Goal: Task Accomplishment & Management: Use online tool/utility

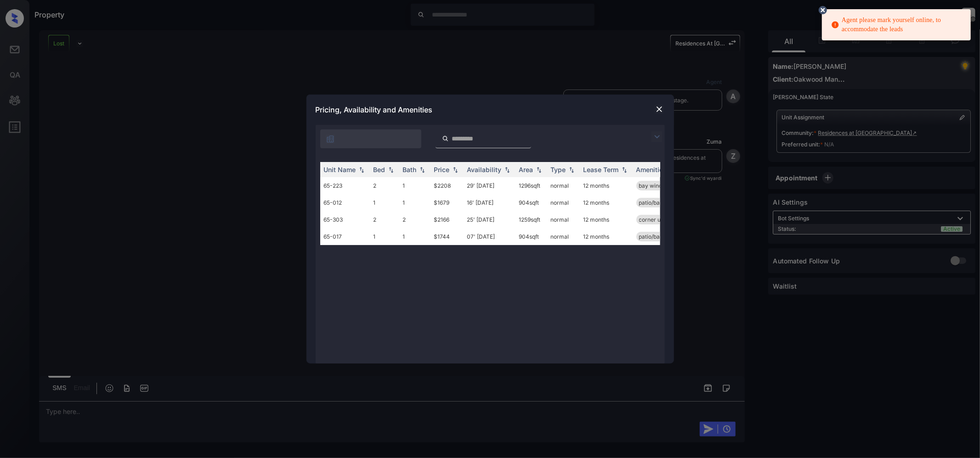
click at [659, 110] on img at bounding box center [658, 109] width 9 height 9
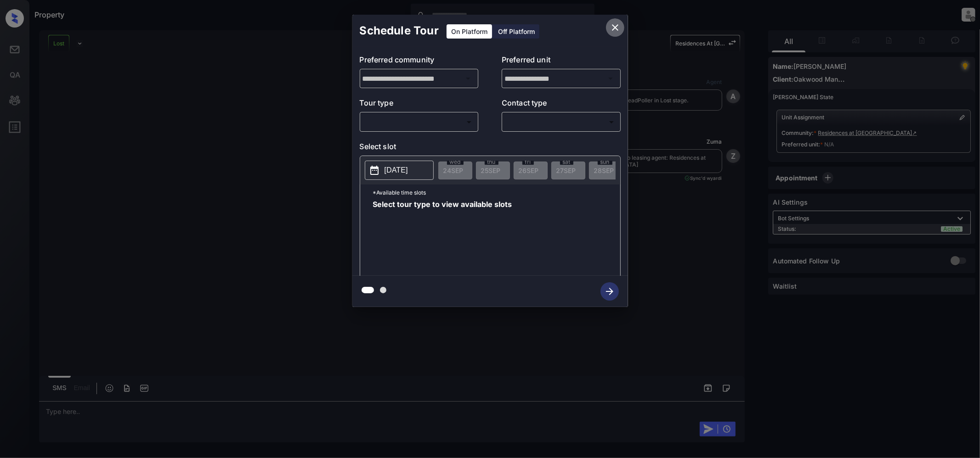
click at [613, 28] on icon "close" at bounding box center [614, 27] width 11 height 11
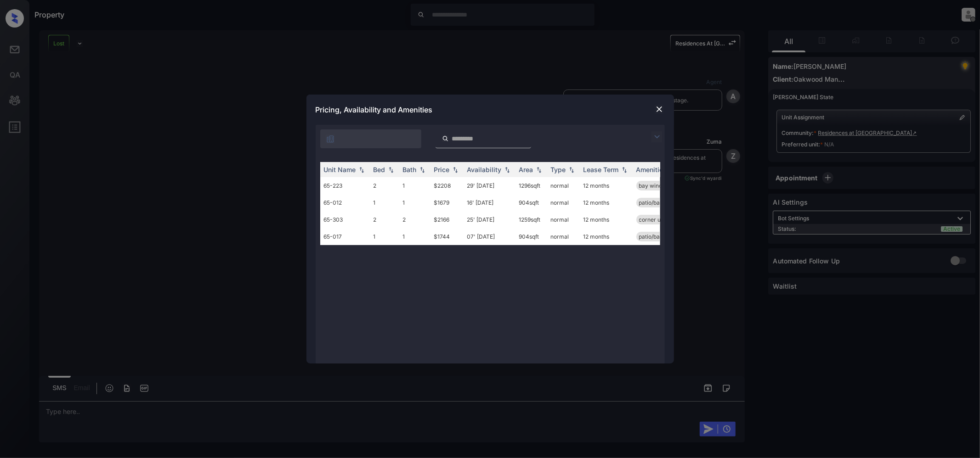
click at [656, 138] on img at bounding box center [656, 136] width 11 height 11
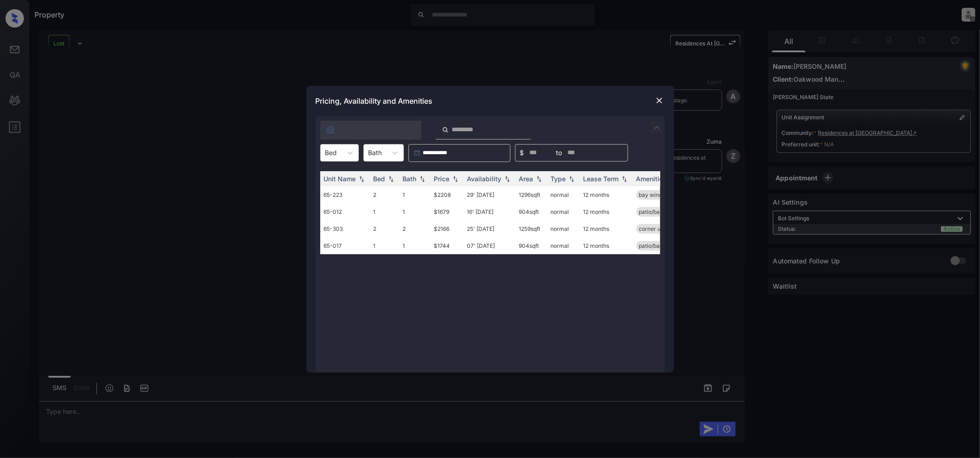
click at [652, 134] on div at bounding box center [489, 127] width 349 height 23
click at [342, 154] on div at bounding box center [350, 153] width 17 height 17
click at [333, 177] on div "1" at bounding box center [339, 175] width 39 height 17
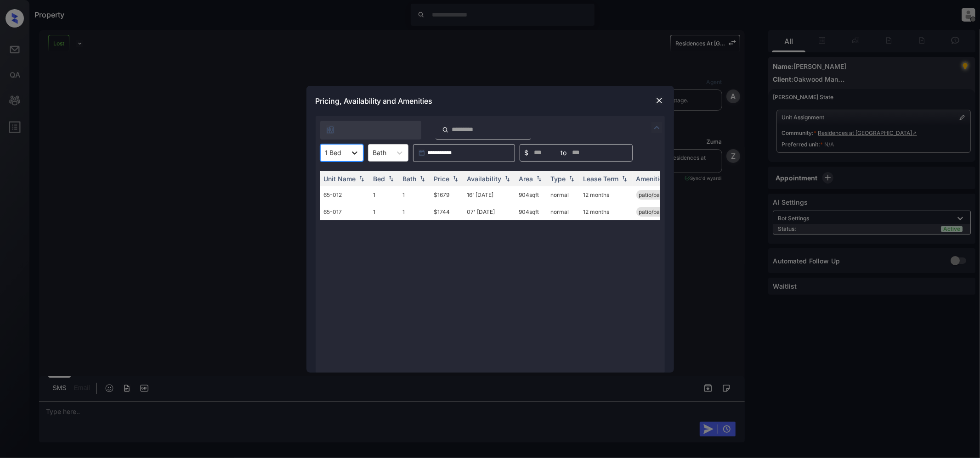
click at [357, 149] on icon at bounding box center [354, 152] width 9 height 9
click at [333, 194] on div "2" at bounding box center [341, 192] width 43 height 17
click at [345, 147] on div "2 Bed" at bounding box center [334, 152] width 27 height 13
click at [350, 178] on div "1" at bounding box center [342, 175] width 45 height 17
click at [346, 152] on div "1 Bed" at bounding box center [341, 152] width 43 height 17
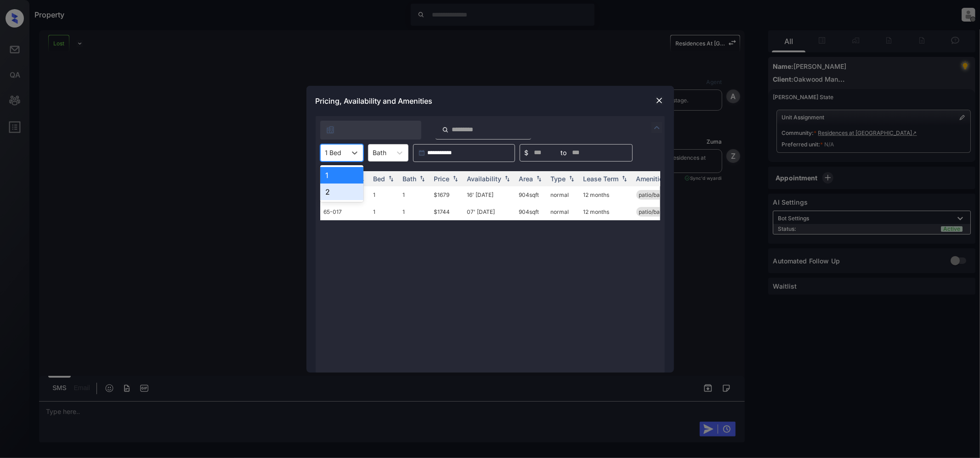
click at [330, 196] on div "2" at bounding box center [341, 192] width 43 height 17
click at [541, 49] on div "**********" at bounding box center [490, 229] width 980 height 458
click at [660, 100] on img at bounding box center [658, 100] width 9 height 9
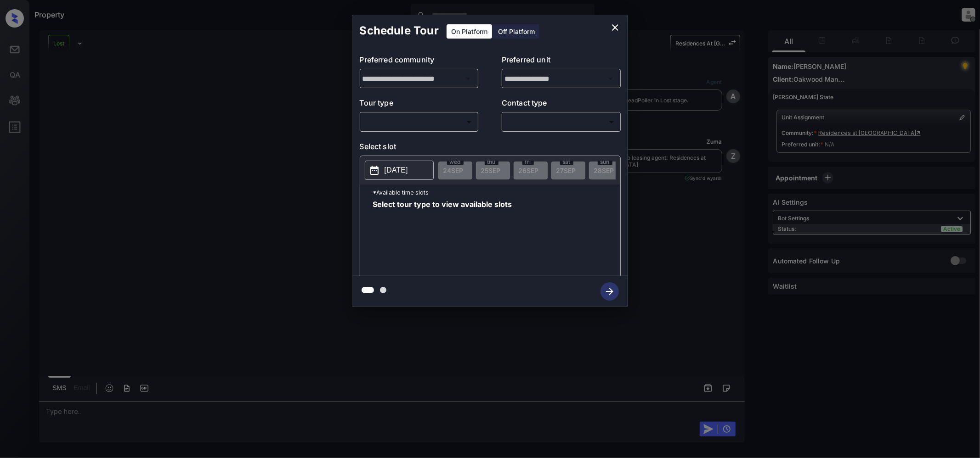
click at [413, 131] on div "​ ​" at bounding box center [419, 122] width 119 height 20
click at [419, 124] on body "Property Jeramie Castro Offline Set yourself online Set yourself on break Profi…" at bounding box center [490, 229] width 980 height 458
click at [613, 28] on div at bounding box center [490, 229] width 980 height 458
click at [411, 120] on body "Property Jeramie Castro Offline Set yourself online Set yourself on break Profi…" at bounding box center [490, 229] width 980 height 458
click at [612, 27] on div at bounding box center [490, 229] width 980 height 458
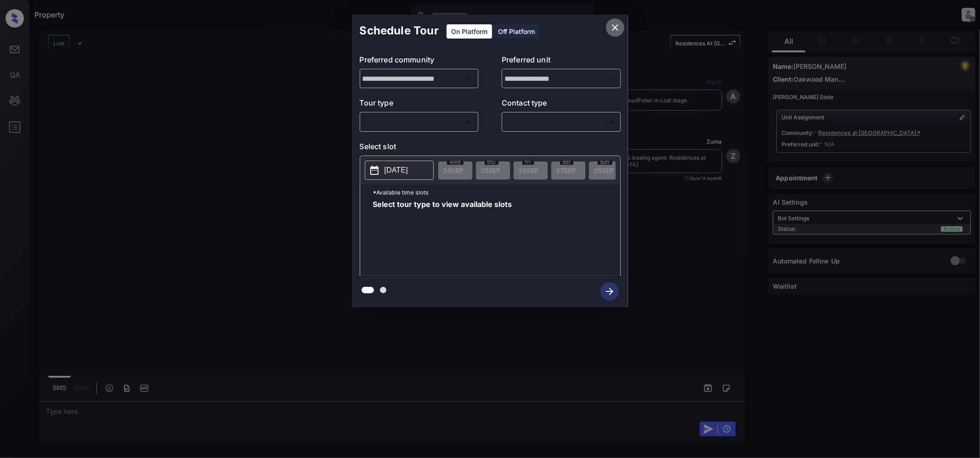
click at [614, 26] on icon "close" at bounding box center [614, 27] width 11 height 11
